Goal: Information Seeking & Learning: Understand process/instructions

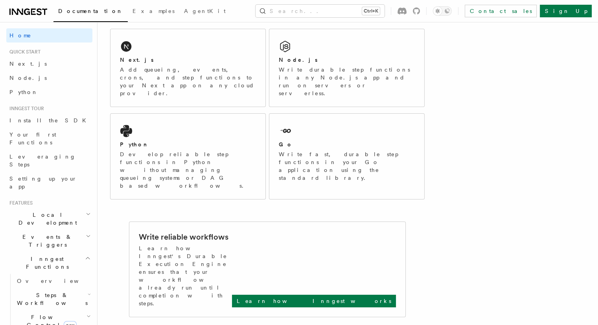
scroll to position [135, 0]
click at [317, 71] on p "Write durable step functions in any Node.js app and run on servers or serverles…" at bounding box center [347, 80] width 136 height 31
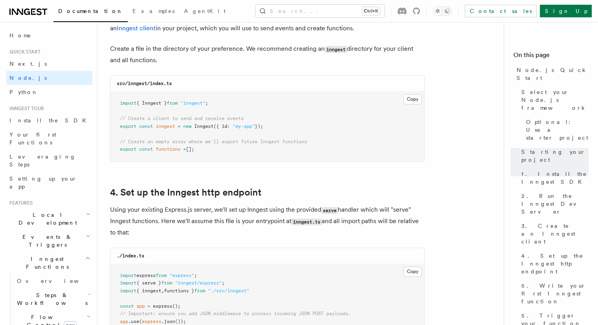
scroll to position [1039, 0]
click at [409, 98] on button "Copy Copied" at bounding box center [412, 99] width 18 height 10
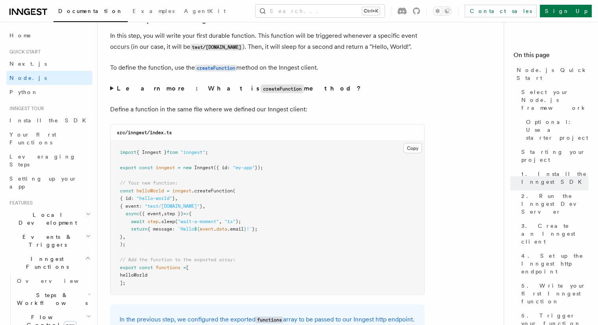
scroll to position [1209, 0]
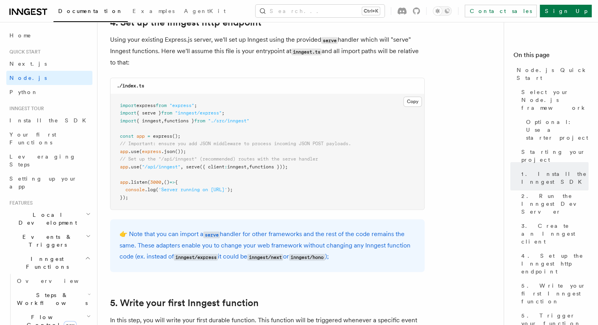
click at [399, 142] on pre "import express from "express" ; import { serve } from "inngest/express" ; impor…" at bounding box center [267, 152] width 314 height 116
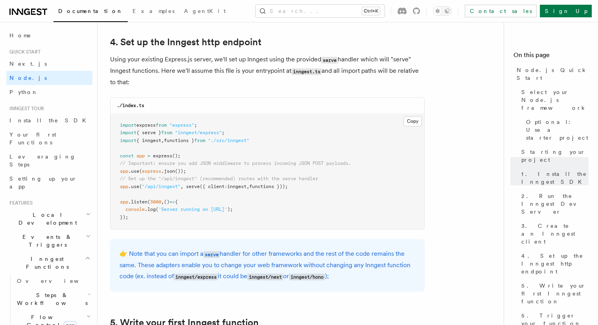
scroll to position [1190, 0]
